Goal: Information Seeking & Learning: Check status

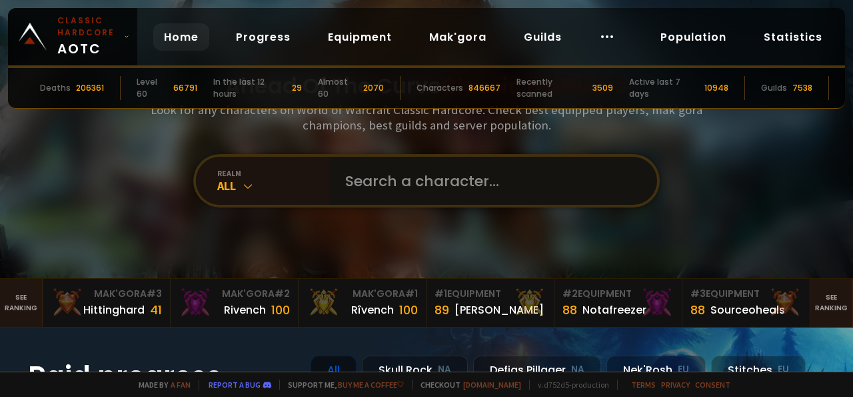
click at [445, 180] on input "text" at bounding box center [489, 181] width 304 height 48
click at [242, 187] on icon at bounding box center [247, 185] width 13 height 13
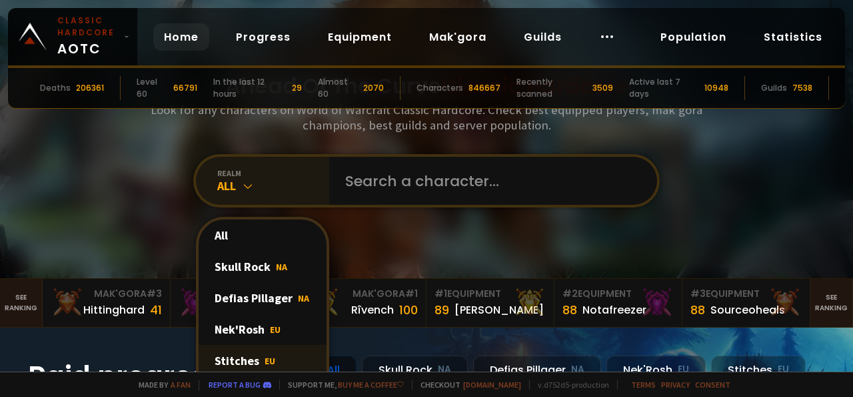
click at [241, 361] on div "Stitches EU" at bounding box center [263, 360] width 128 height 31
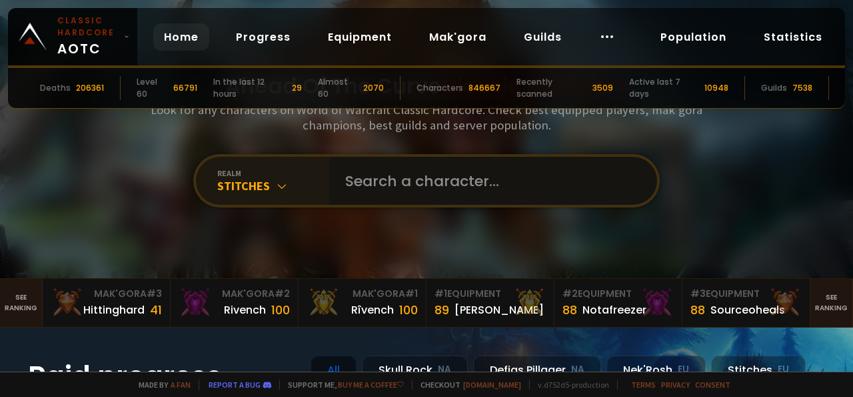
click at [422, 183] on input "text" at bounding box center [489, 181] width 304 height 48
type input "bierstube"
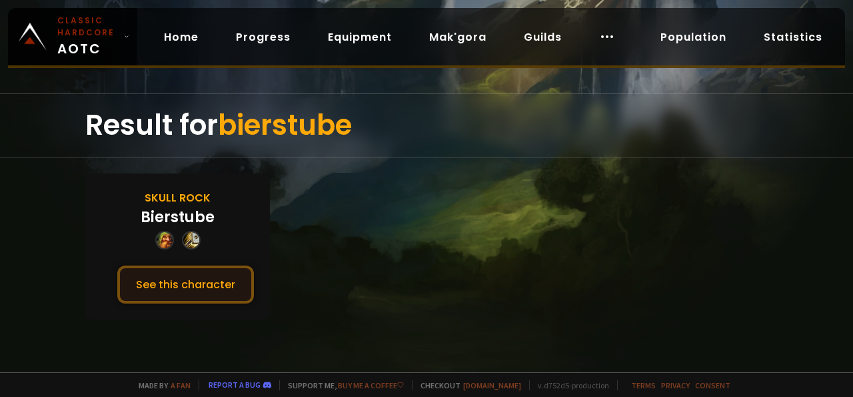
click at [225, 289] on button "See this character" at bounding box center [185, 284] width 137 height 38
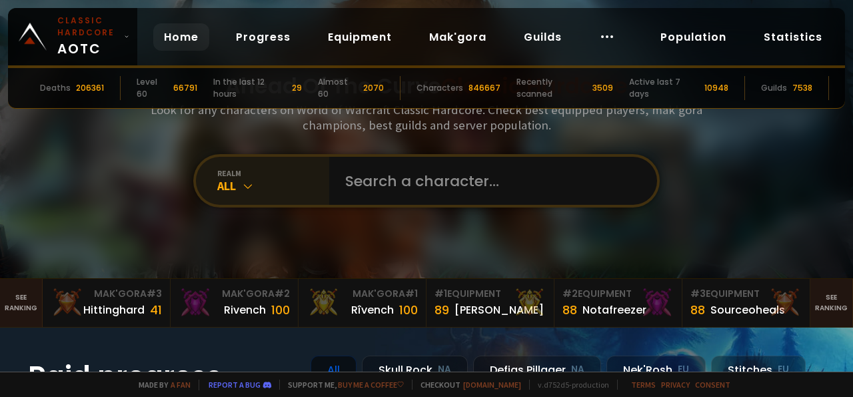
click at [227, 181] on div "All" at bounding box center [273, 185] width 112 height 15
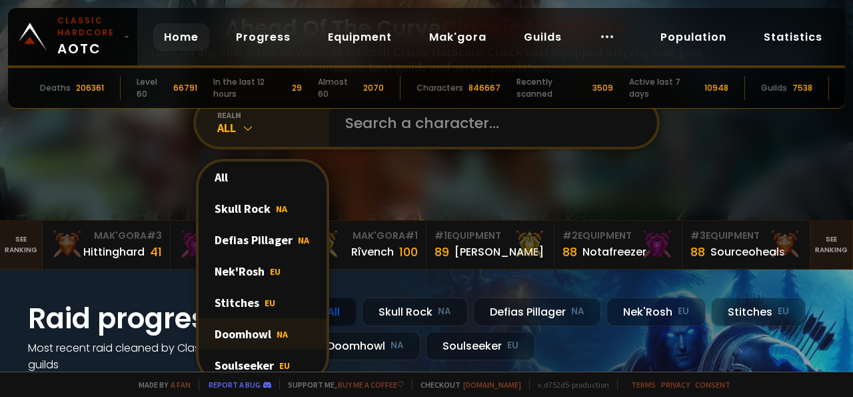
scroll to position [83, 0]
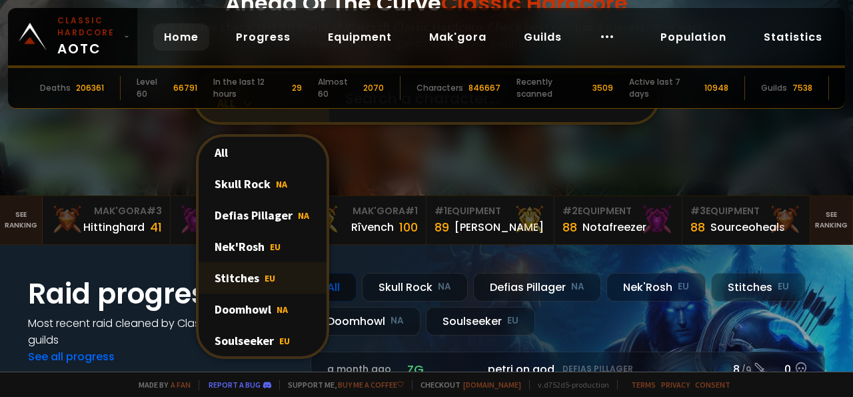
click at [249, 279] on div "Stitches EU" at bounding box center [263, 277] width 128 height 31
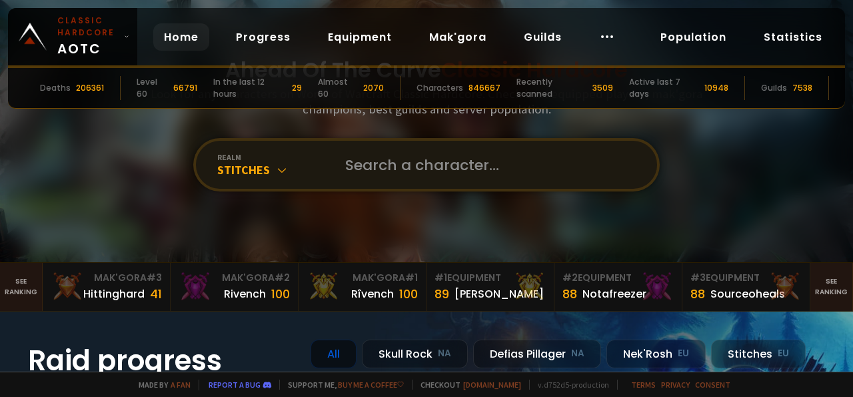
scroll to position [0, 0]
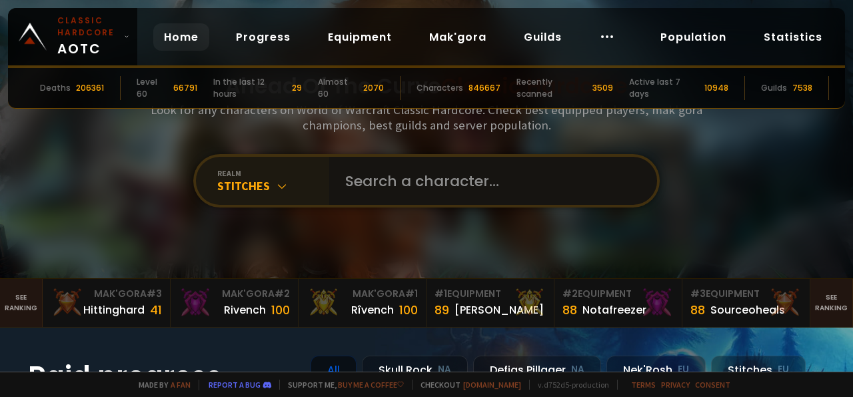
click at [367, 183] on input "text" at bounding box center [489, 181] width 304 height 48
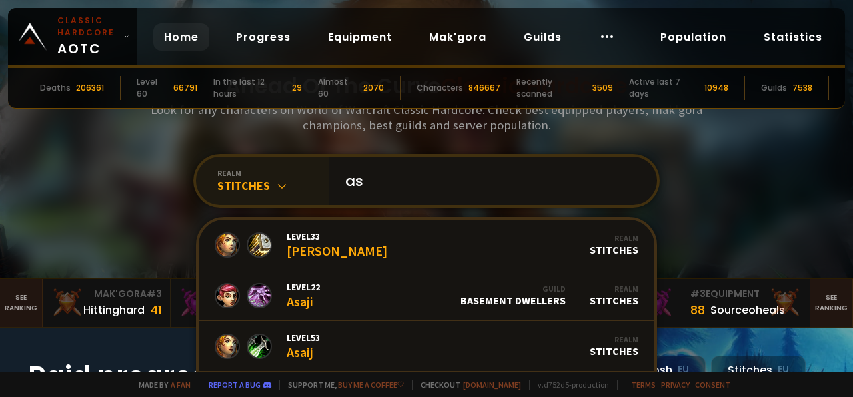
type input "a"
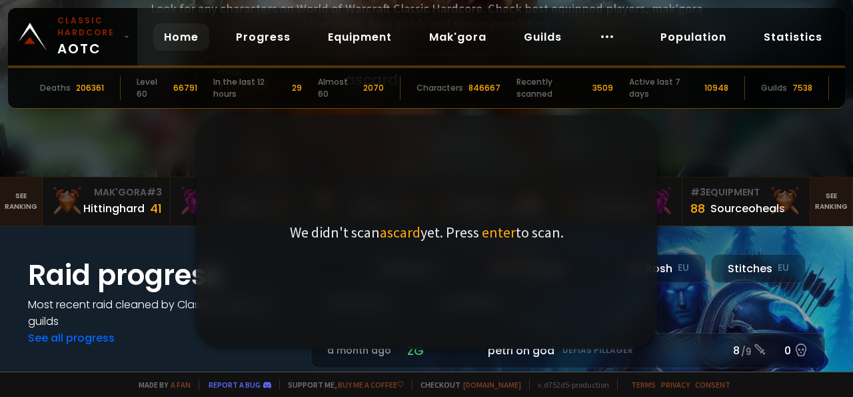
scroll to position [165, 0]
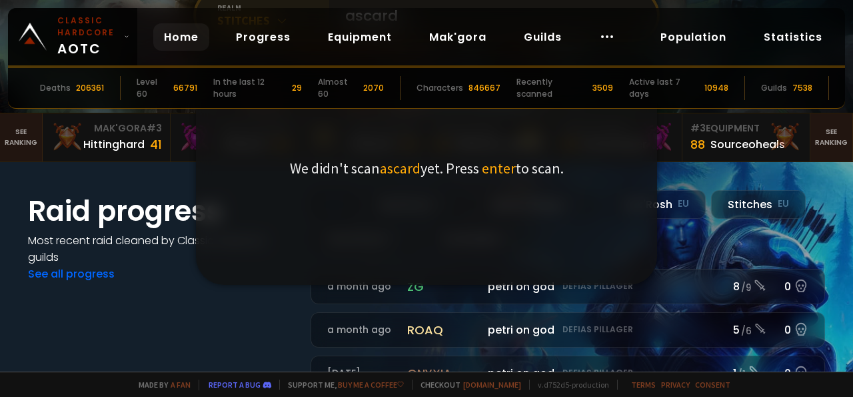
type input "ascard"
click at [186, 313] on div "Raid progress Most recent raid cleaned by Classic Hardcore guilds See all progr…" at bounding box center [161, 377] width 267 height 374
click at [87, 183] on div "Raid progress Most recent raid cleaned by Classic Hardcore guilds See all progr…" at bounding box center [426, 377] width 853 height 430
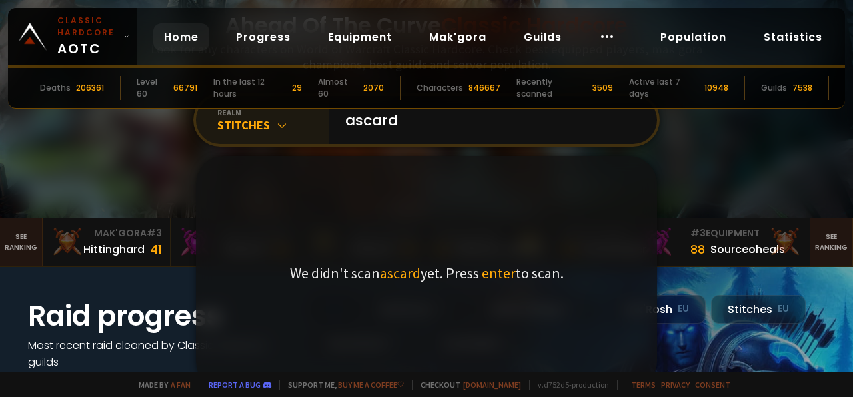
scroll to position [0, 0]
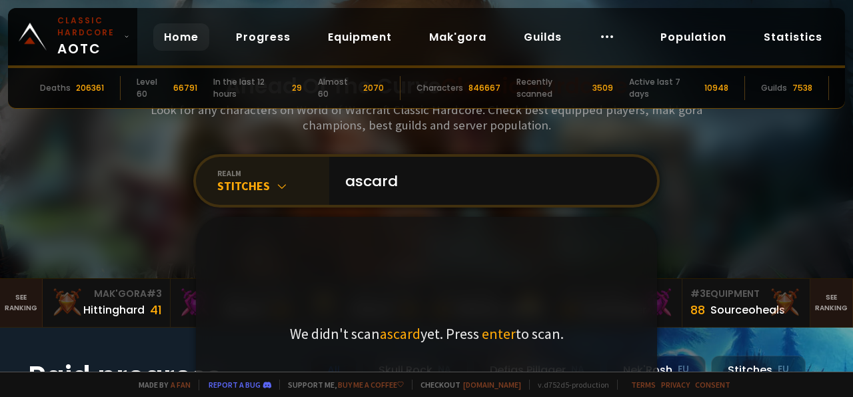
click at [82, 210] on div "Ahead Of The Curve Classic Hardcore Look for any characters on World of Warcraf…" at bounding box center [426, 139] width 803 height 278
drag, startPoint x: 401, startPoint y: 181, endPoint x: 227, endPoint y: 169, distance: 173.7
click at [337, 169] on input "ascard" at bounding box center [489, 181] width 304 height 48
